Goal: Information Seeking & Learning: Compare options

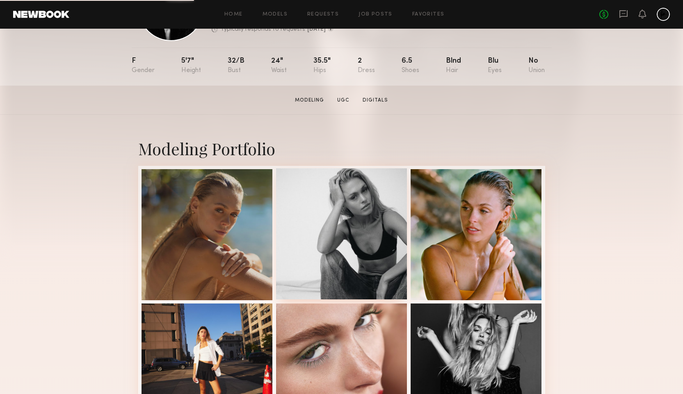
scroll to position [134, 0]
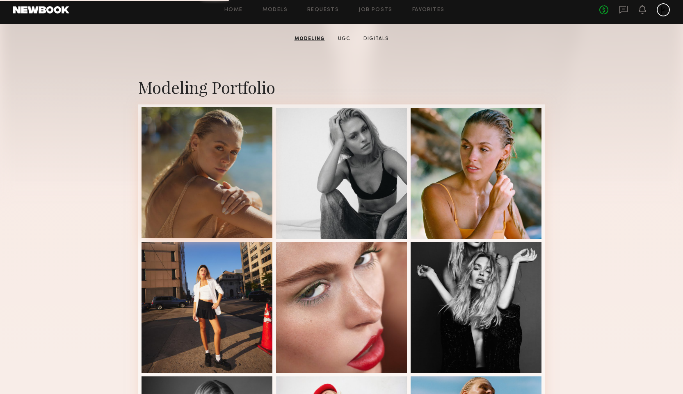
click at [202, 169] on div at bounding box center [206, 172] width 131 height 131
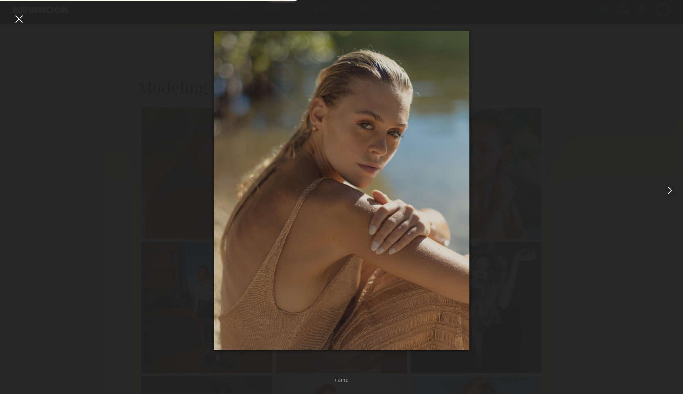
click at [672, 190] on common-icon at bounding box center [669, 190] width 13 height 13
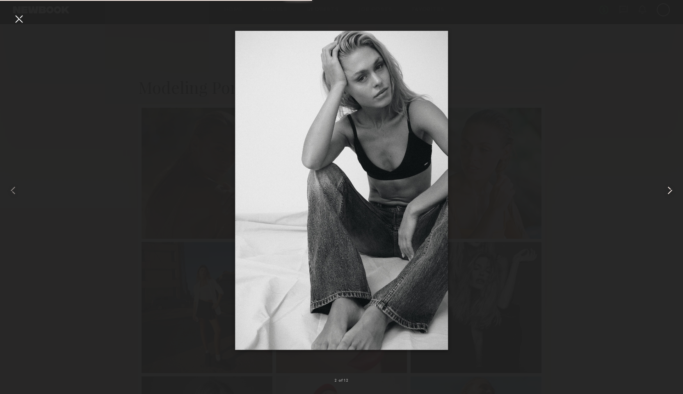
click at [672, 190] on common-icon at bounding box center [669, 190] width 13 height 13
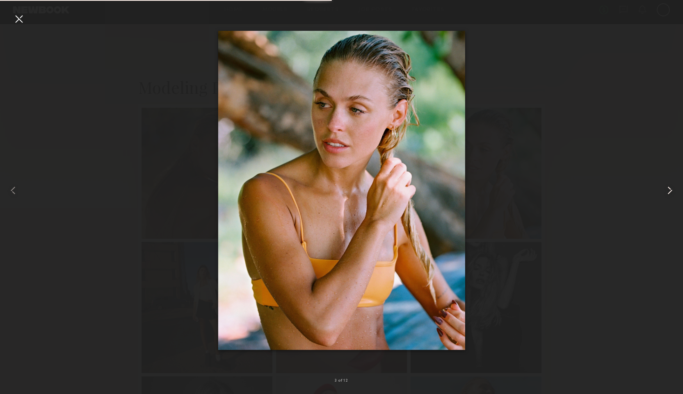
click at [672, 190] on common-icon at bounding box center [669, 190] width 13 height 13
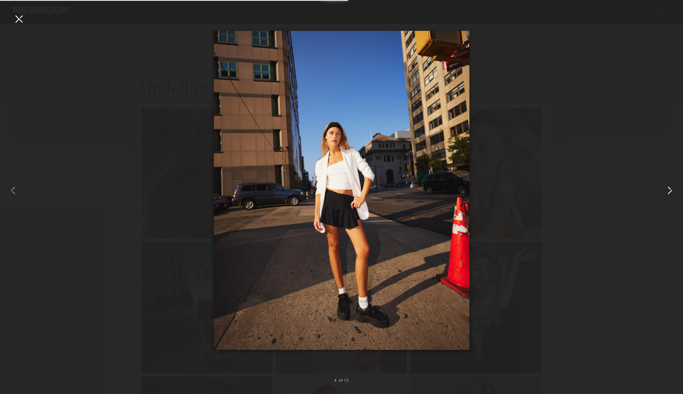
click at [672, 190] on common-icon at bounding box center [669, 190] width 13 height 13
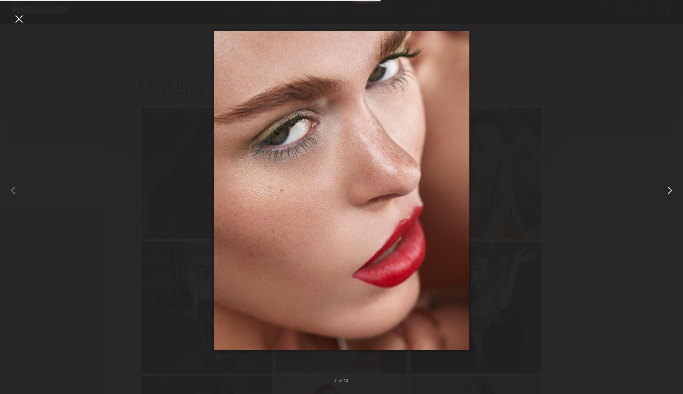
click at [672, 190] on common-icon at bounding box center [669, 190] width 13 height 13
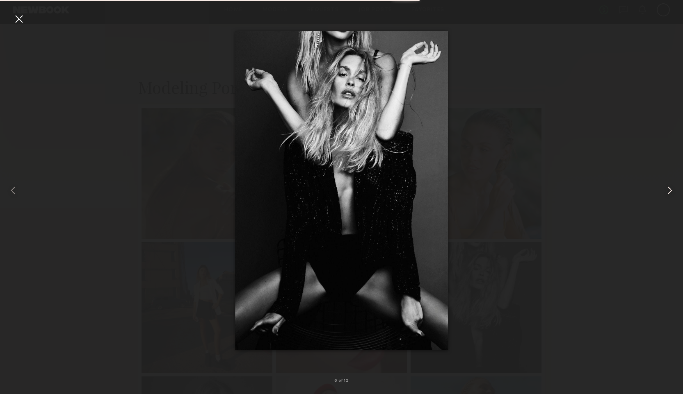
click at [672, 190] on common-icon at bounding box center [669, 190] width 13 height 13
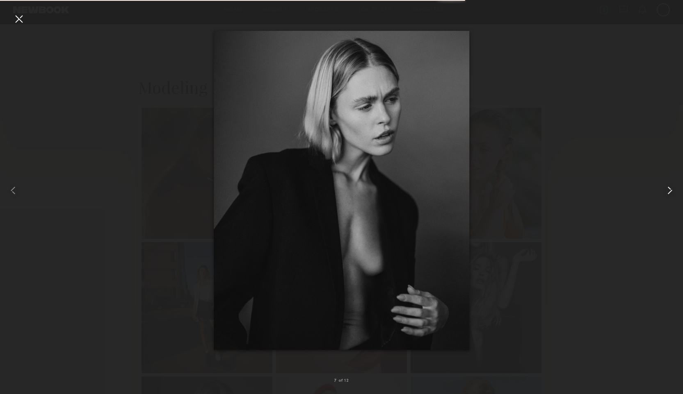
click at [672, 190] on common-icon at bounding box center [669, 190] width 13 height 13
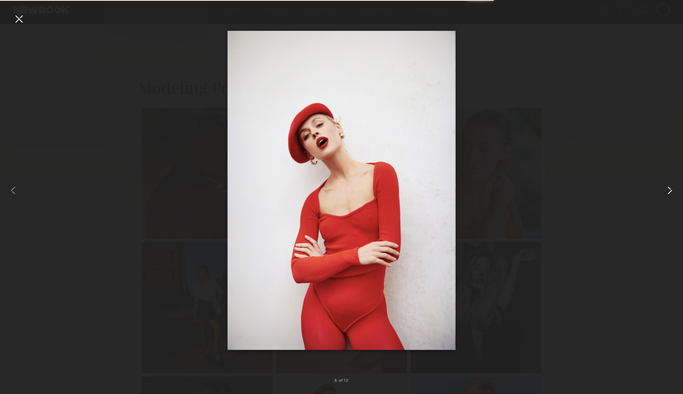
click at [672, 190] on common-icon at bounding box center [669, 190] width 13 height 13
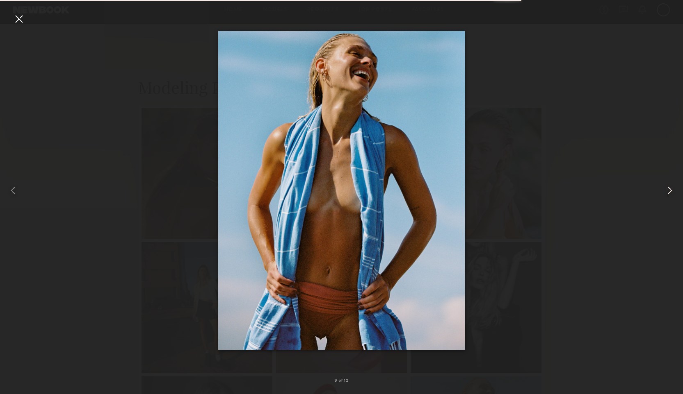
click at [672, 190] on common-icon at bounding box center [669, 190] width 13 height 13
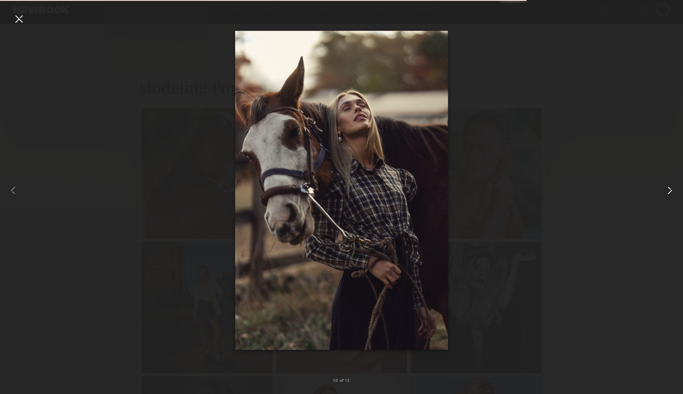
click at [672, 190] on common-icon at bounding box center [669, 190] width 13 height 13
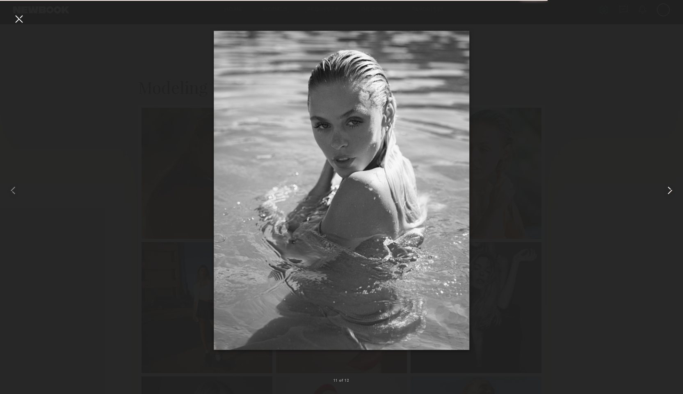
click at [672, 190] on common-icon at bounding box center [669, 190] width 13 height 13
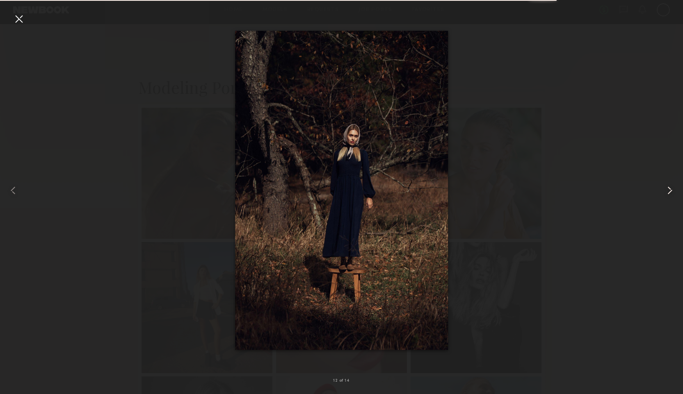
click at [672, 190] on common-icon at bounding box center [669, 190] width 13 height 13
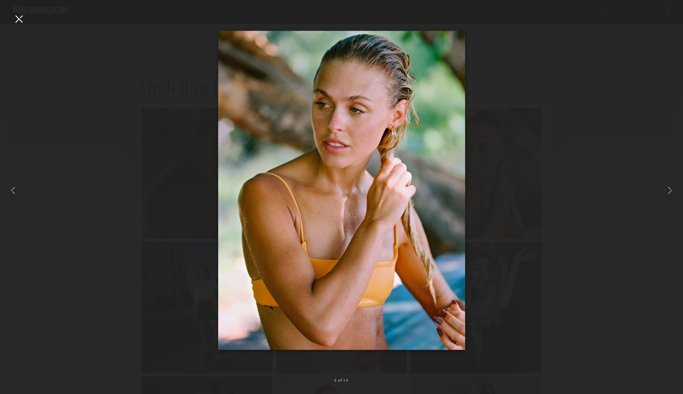
click at [20, 21] on div at bounding box center [18, 18] width 13 height 13
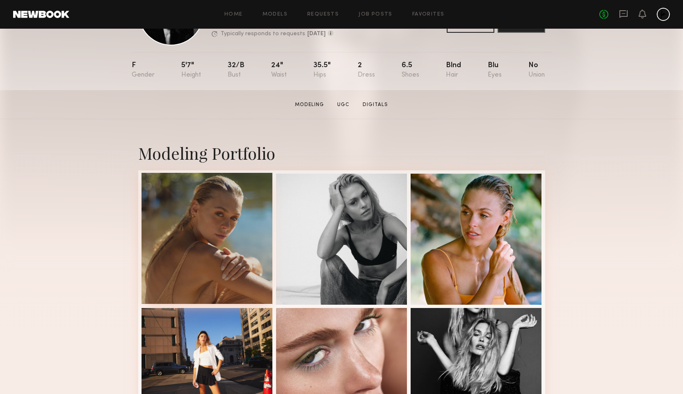
scroll to position [87, 0]
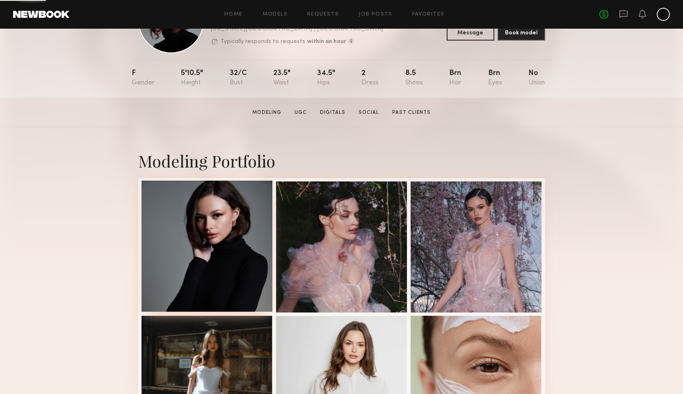
scroll to position [115, 0]
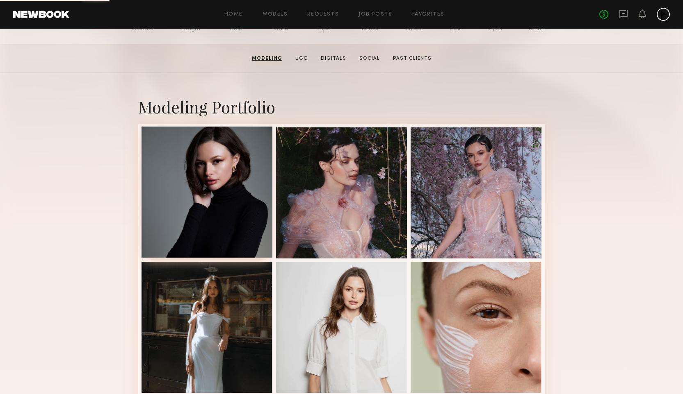
click at [216, 218] on div at bounding box center [206, 192] width 131 height 131
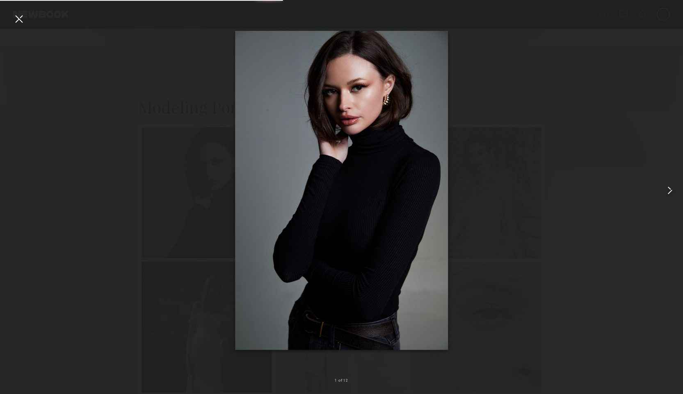
click at [662, 193] on div at bounding box center [668, 190] width 27 height 355
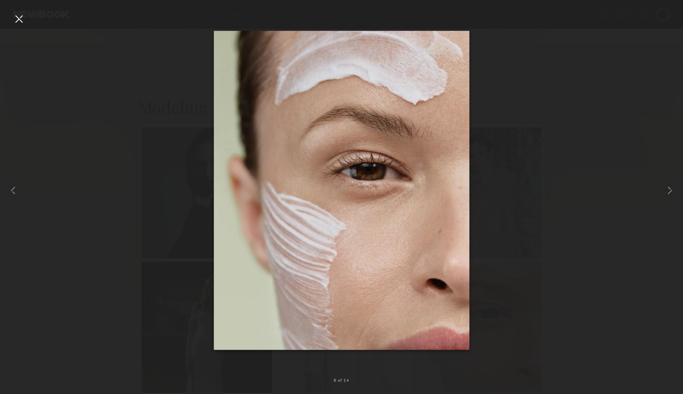
click at [18, 24] on div at bounding box center [18, 18] width 13 height 13
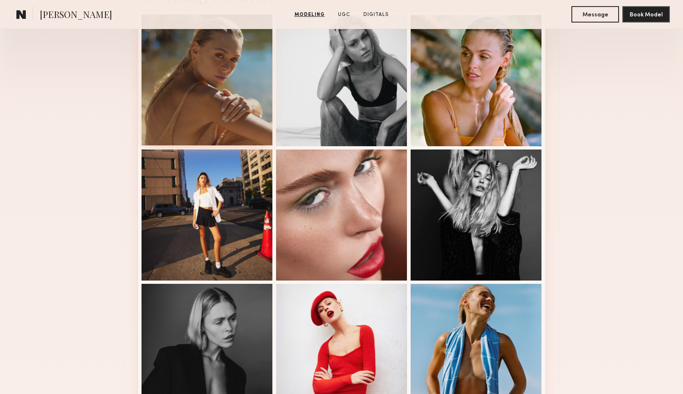
scroll to position [73, 0]
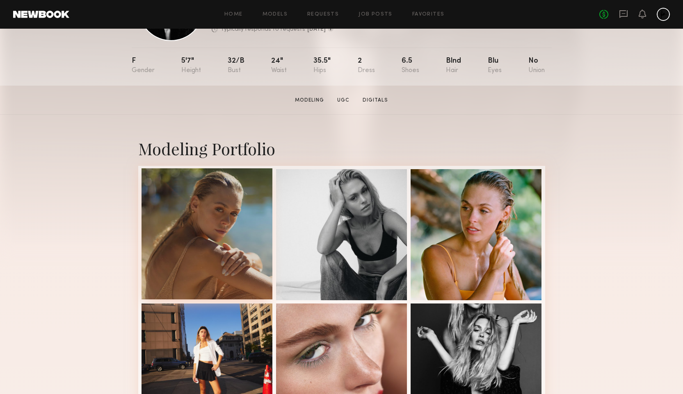
click at [199, 243] on div at bounding box center [206, 234] width 131 height 131
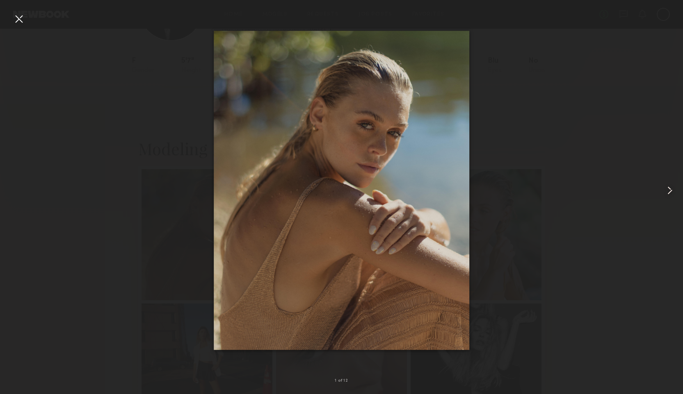
click at [669, 192] on common-icon at bounding box center [669, 190] width 13 height 13
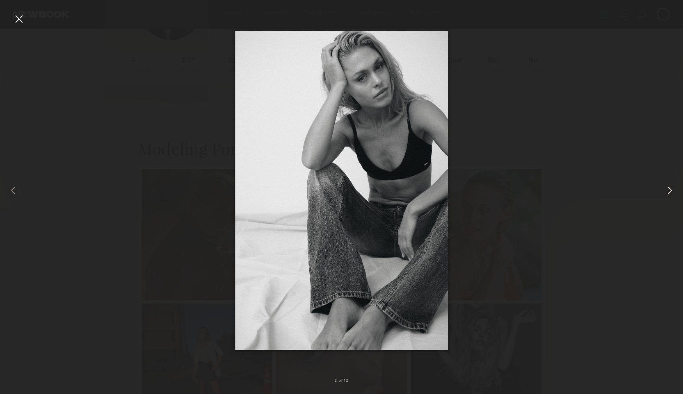
click at [669, 192] on common-icon at bounding box center [669, 190] width 13 height 13
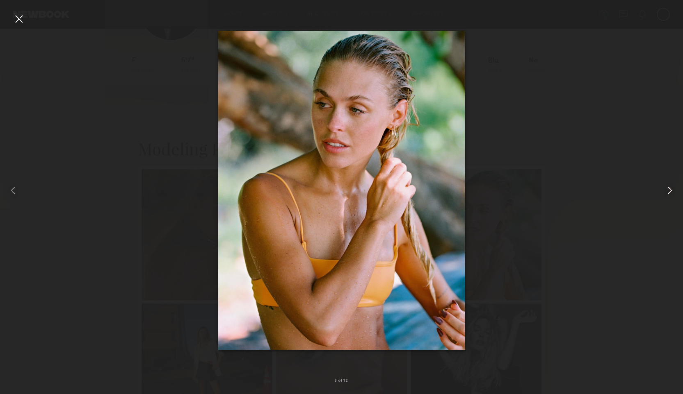
click at [669, 192] on common-icon at bounding box center [669, 190] width 13 height 13
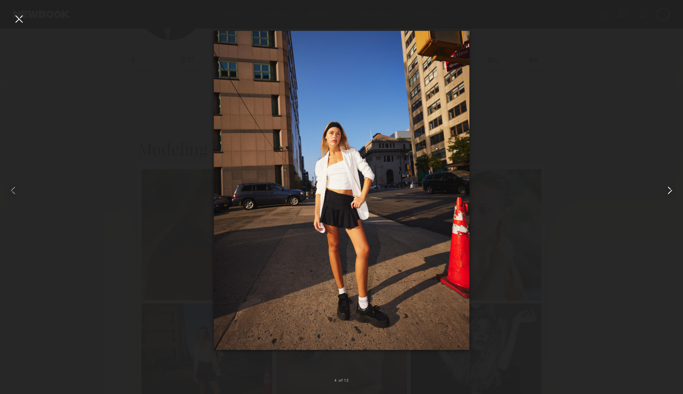
click at [668, 191] on common-icon at bounding box center [669, 190] width 13 height 13
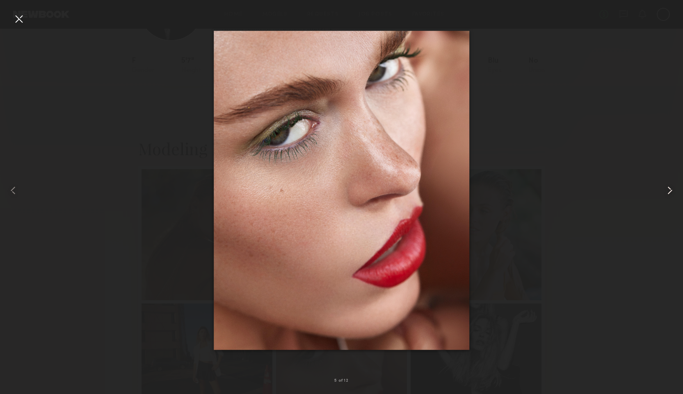
click at [668, 191] on common-icon at bounding box center [669, 190] width 13 height 13
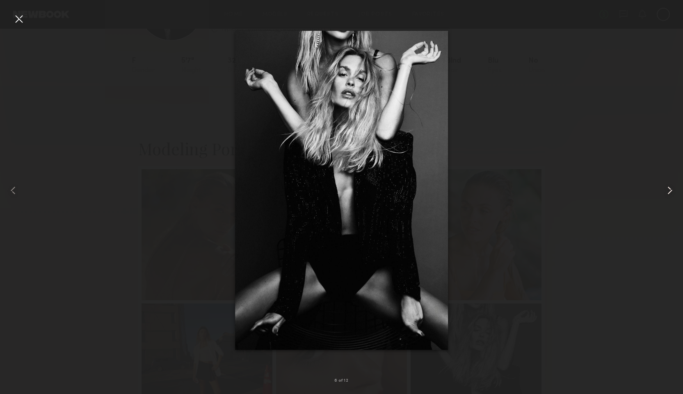
click at [668, 191] on common-icon at bounding box center [669, 190] width 13 height 13
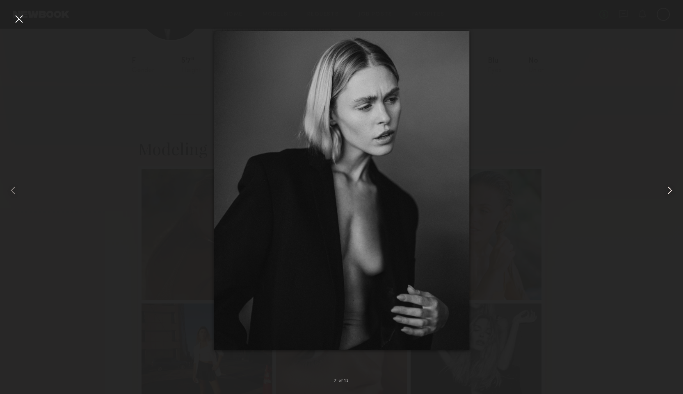
click at [668, 191] on common-icon at bounding box center [669, 190] width 13 height 13
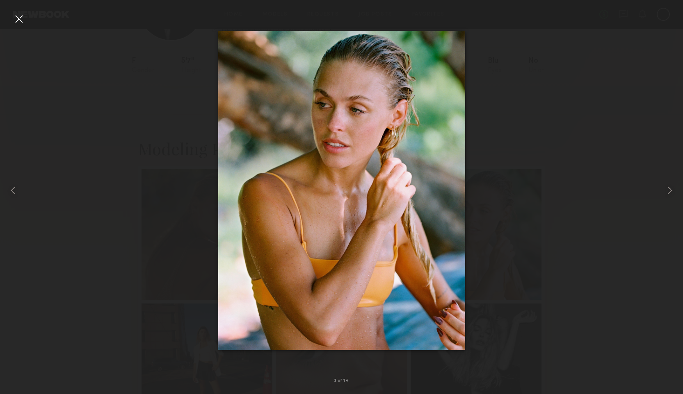
click at [18, 18] on div at bounding box center [18, 18] width 13 height 13
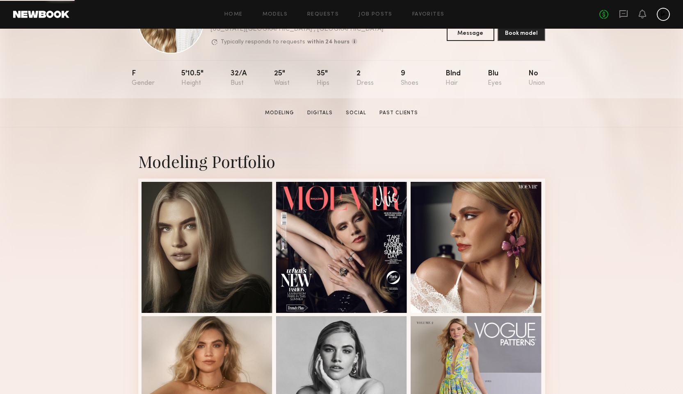
scroll to position [115, 0]
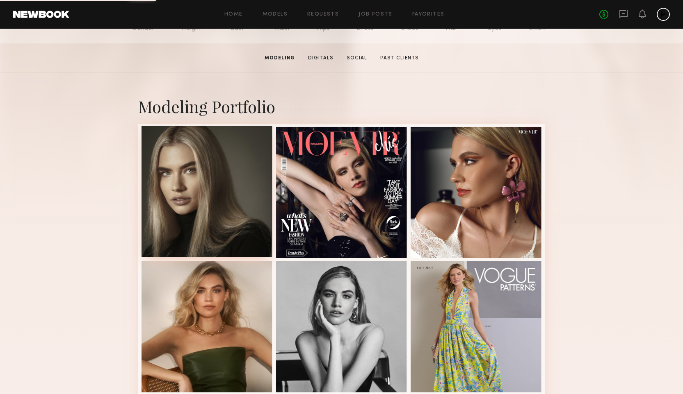
click at [236, 191] on div at bounding box center [206, 191] width 131 height 131
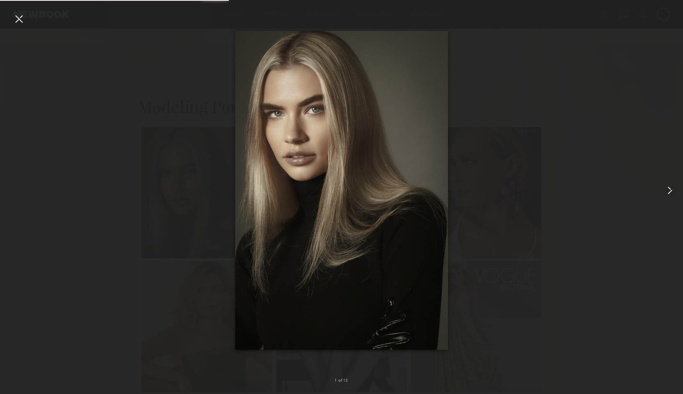
click at [670, 188] on common-icon at bounding box center [669, 190] width 13 height 13
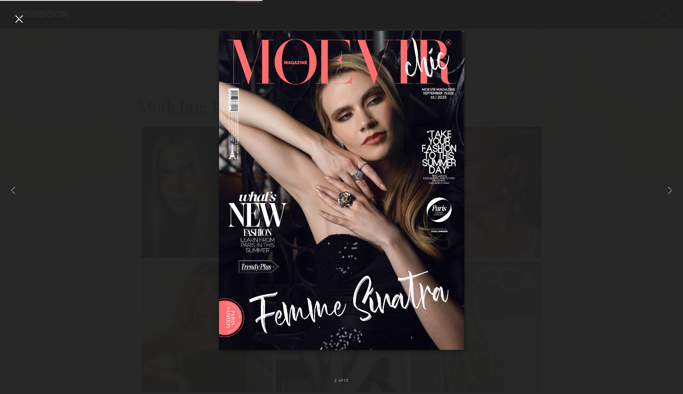
click at [598, 185] on div at bounding box center [341, 190] width 683 height 355
click at [19, 21] on div at bounding box center [18, 18] width 13 height 13
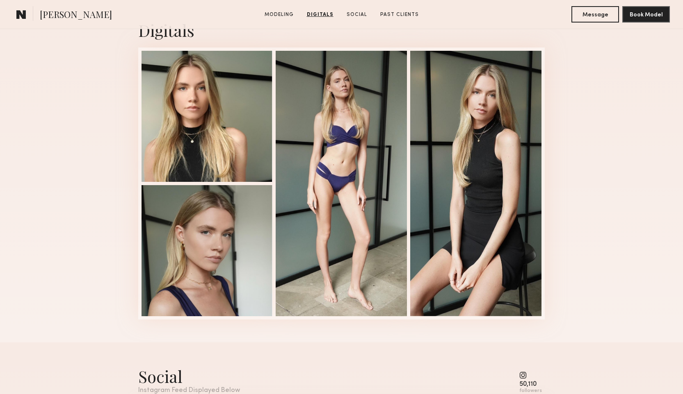
scroll to position [807, 0]
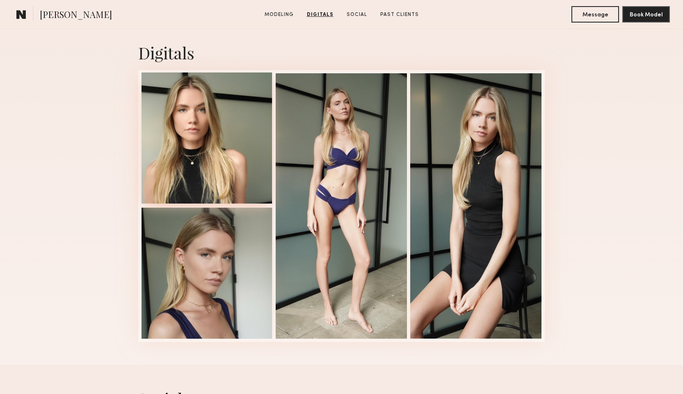
click at [221, 150] on div at bounding box center [206, 138] width 131 height 131
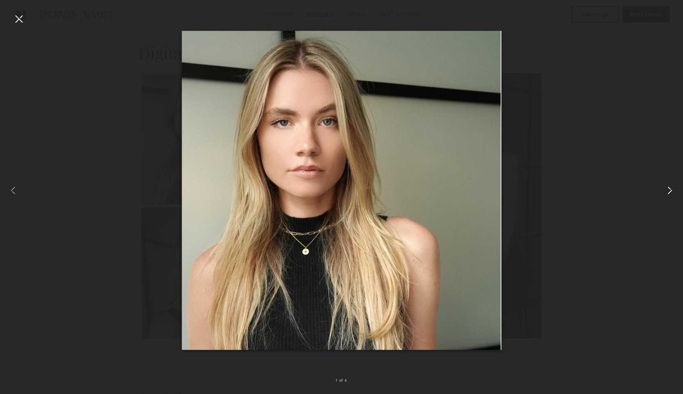
click at [670, 189] on common-icon at bounding box center [669, 190] width 13 height 13
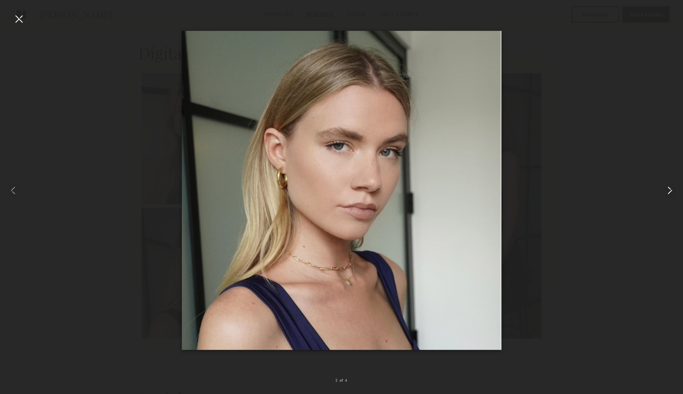
click at [670, 190] on common-icon at bounding box center [669, 190] width 13 height 13
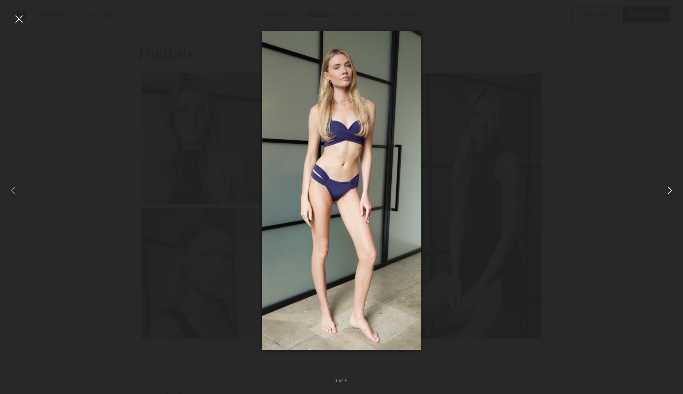
click at [670, 190] on common-icon at bounding box center [669, 190] width 13 height 13
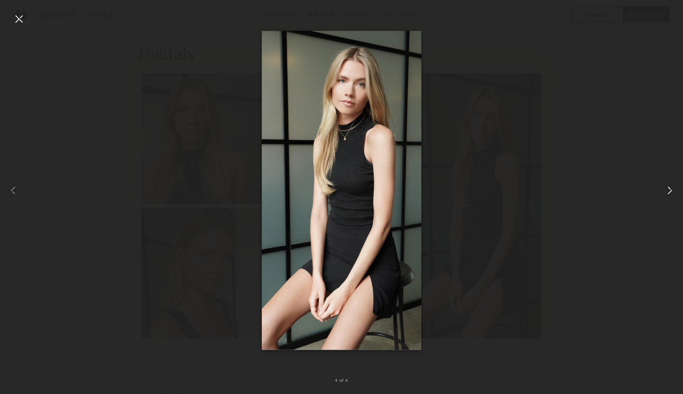
click at [670, 190] on common-icon at bounding box center [669, 190] width 13 height 13
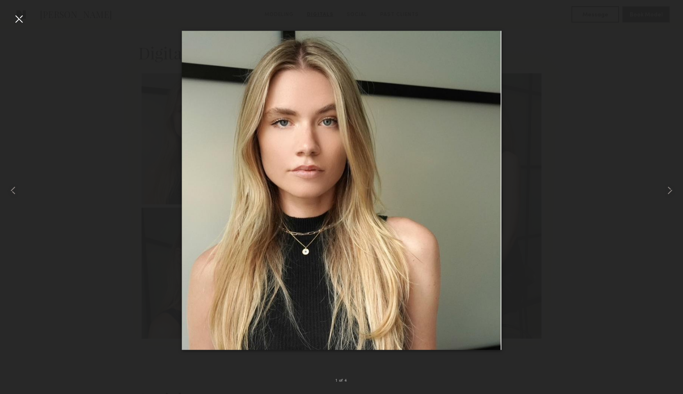
click at [15, 19] on div at bounding box center [18, 18] width 13 height 13
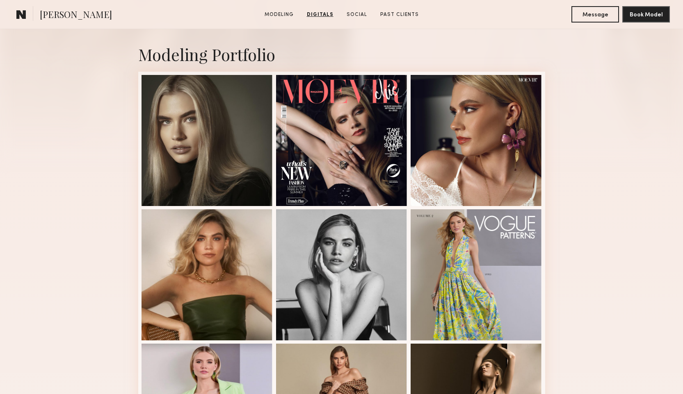
scroll to position [0, 0]
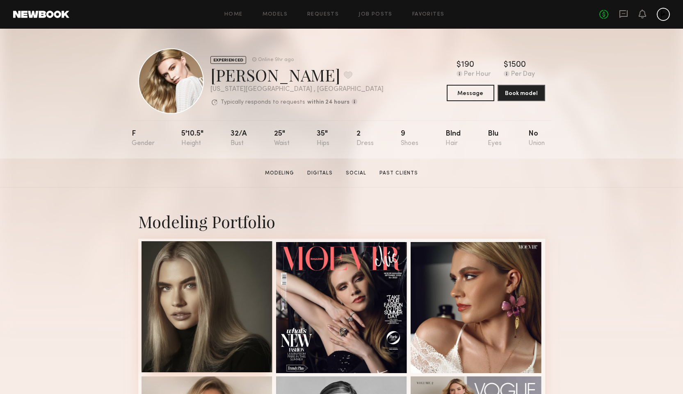
click at [241, 330] on div at bounding box center [206, 307] width 131 height 131
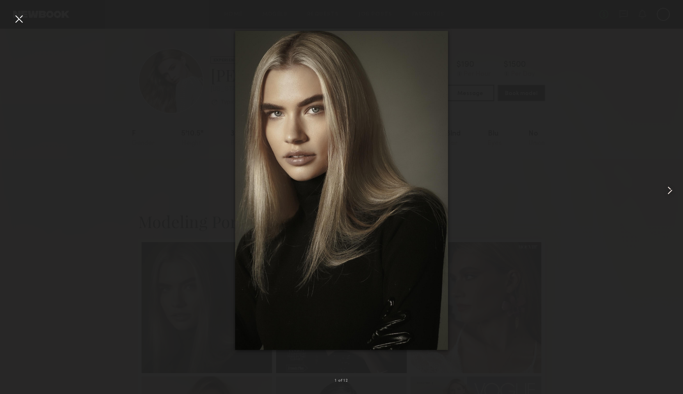
click at [665, 188] on common-icon at bounding box center [669, 190] width 13 height 13
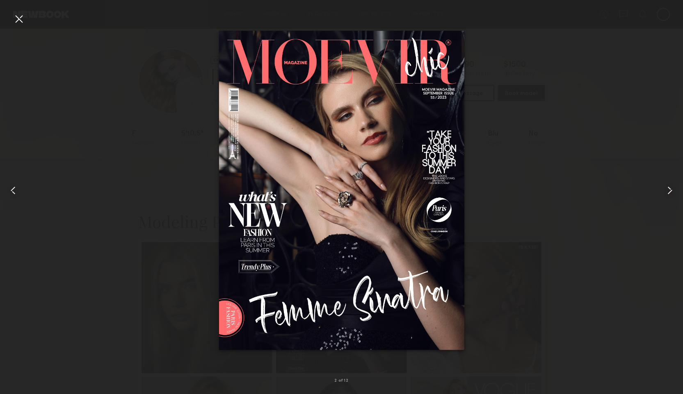
click at [665, 188] on common-icon at bounding box center [669, 190] width 13 height 13
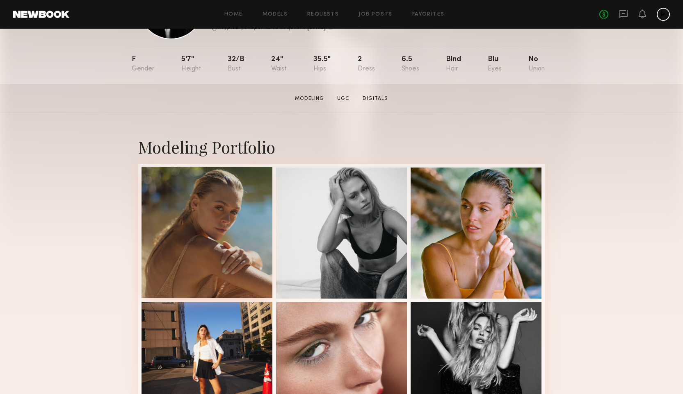
scroll to position [82, 0]
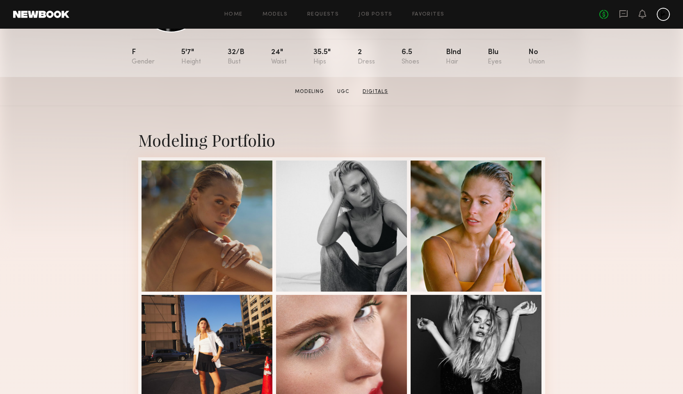
click at [369, 90] on link "Digitals" at bounding box center [375, 91] width 32 height 7
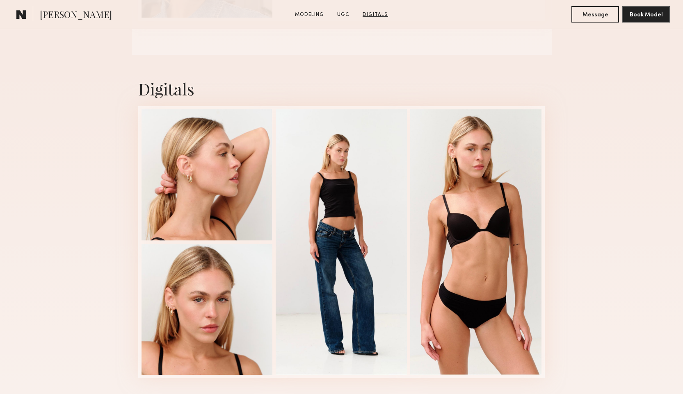
scroll to position [1013, 0]
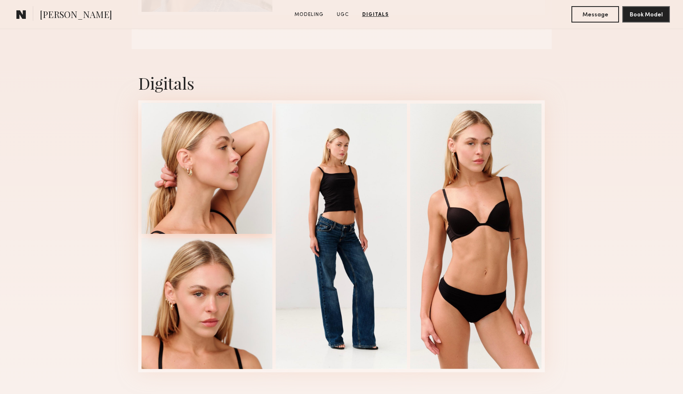
click at [186, 188] on div at bounding box center [206, 168] width 131 height 131
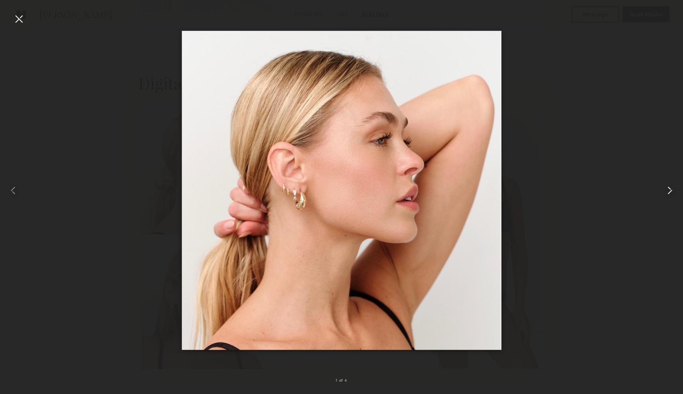
click at [664, 187] on common-icon at bounding box center [669, 190] width 13 height 13
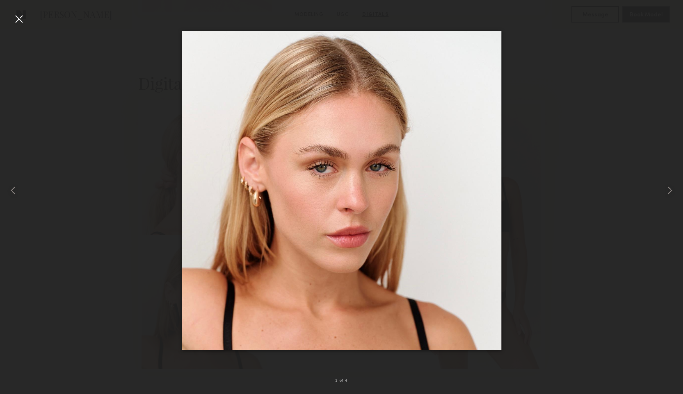
click at [18, 21] on div at bounding box center [18, 18] width 13 height 13
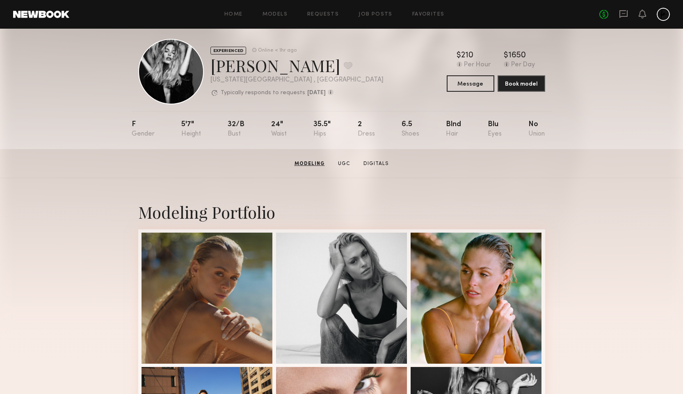
scroll to position [0, 0]
